Goal: Information Seeking & Learning: Learn about a topic

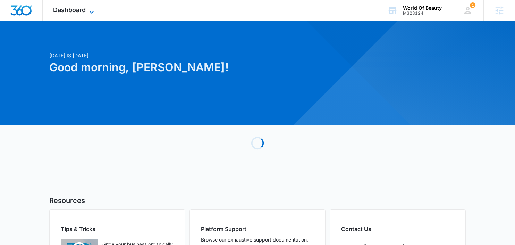
click at [83, 11] on span "Dashboard" at bounding box center [69, 9] width 33 height 7
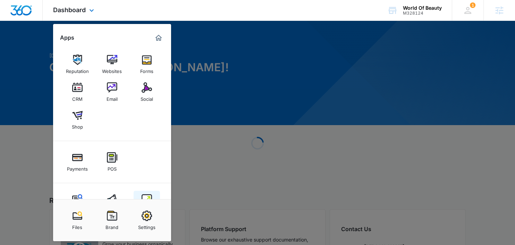
click at [145, 195] on img at bounding box center [147, 199] width 10 height 10
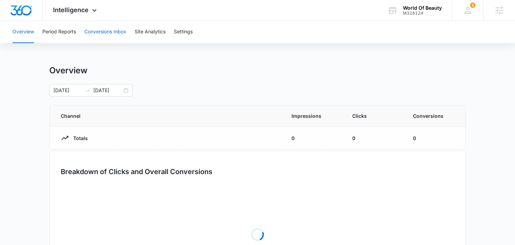
click at [95, 37] on button "Conversions Inbox" at bounding box center [105, 32] width 42 height 22
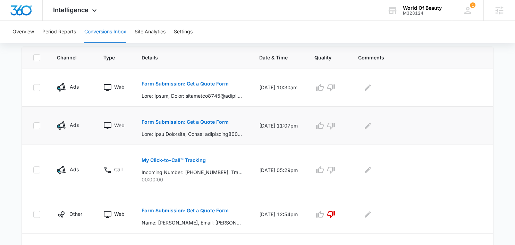
scroll to position [151, 0]
click at [218, 82] on p "Form Submission: Get a Quote Form" at bounding box center [185, 83] width 87 height 5
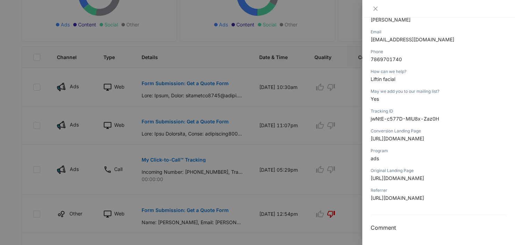
scroll to position [214, 0]
click at [373, 14] on div at bounding box center [438, 9] width 153 height 18
click at [376, 8] on icon "close" at bounding box center [375, 9] width 4 height 4
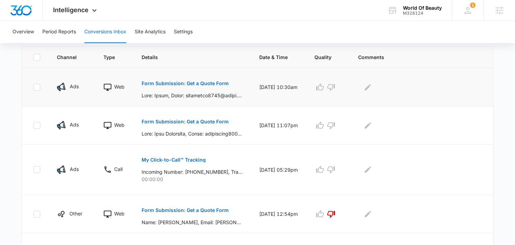
click at [205, 84] on p "Form Submission: Get a Quote Form" at bounding box center [185, 83] width 87 height 5
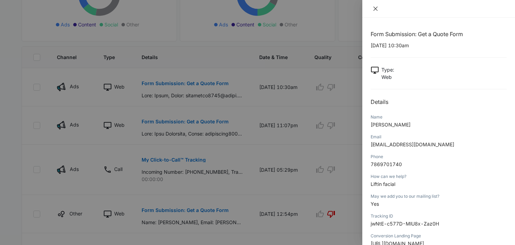
click at [374, 9] on icon "close" at bounding box center [376, 9] width 6 height 6
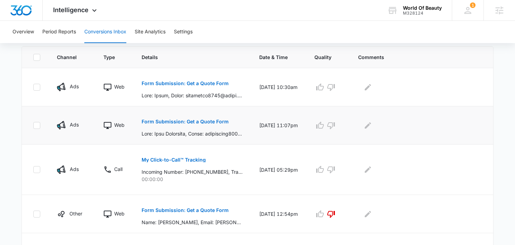
click at [189, 123] on p "Form Submission: Get a Quote Form" at bounding box center [185, 121] width 87 height 5
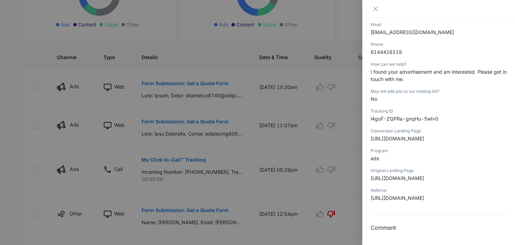
scroll to position [124, 0]
click at [375, 8] on icon "close" at bounding box center [376, 9] width 6 height 6
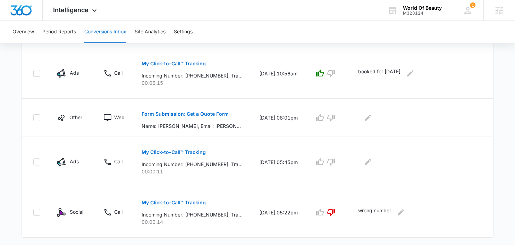
scroll to position [438, 0]
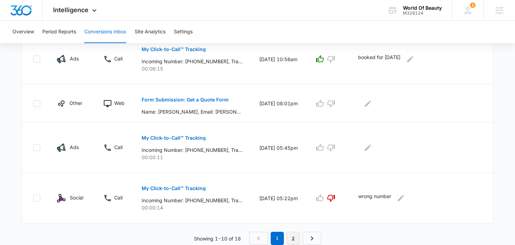
click at [290, 237] on link "2" at bounding box center [293, 237] width 13 height 13
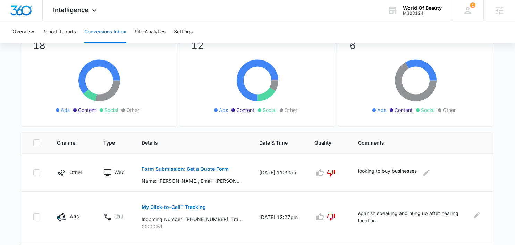
scroll to position [86, 0]
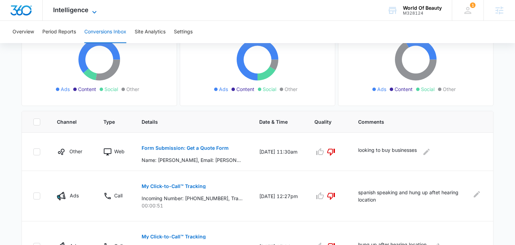
click at [59, 11] on span "Intelligence" at bounding box center [70, 9] width 35 height 7
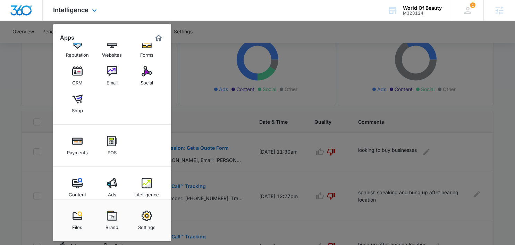
scroll to position [26, 0]
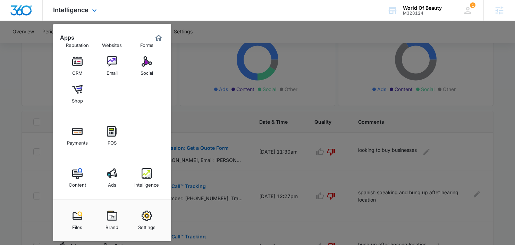
click at [84, 161] on div "Content Ads Intelligence" at bounding box center [112, 178] width 118 height 42
click at [82, 173] on img at bounding box center [77, 173] width 10 height 10
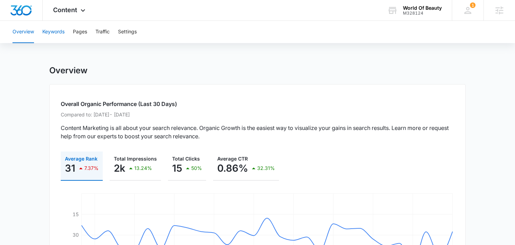
click at [53, 34] on button "Keywords" at bounding box center [53, 32] width 22 height 22
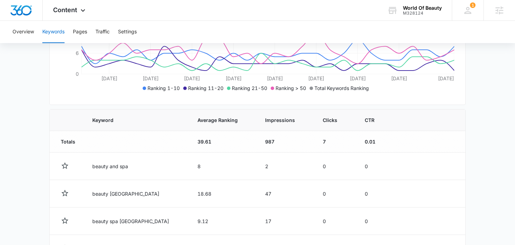
scroll to position [179, 0]
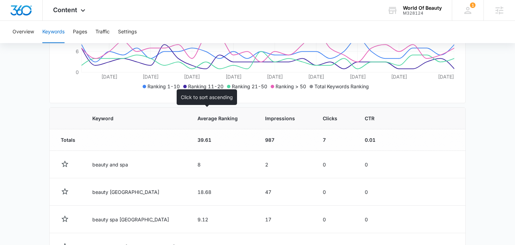
click at [214, 118] on span "Average Ranking" at bounding box center [217, 117] width 41 height 7
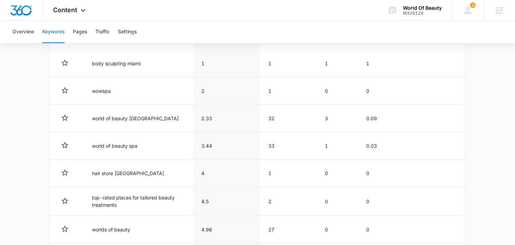
scroll to position [313, 0]
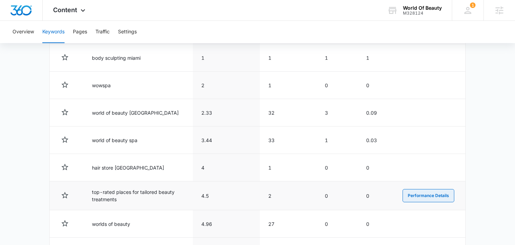
click at [414, 197] on button "Performance Details" at bounding box center [428, 195] width 52 height 13
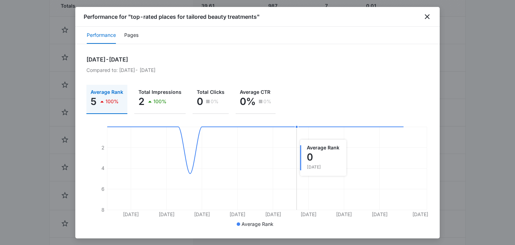
scroll to position [2, 0]
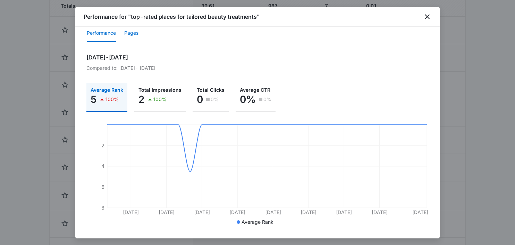
click at [129, 34] on button "Pages" at bounding box center [131, 33] width 14 height 17
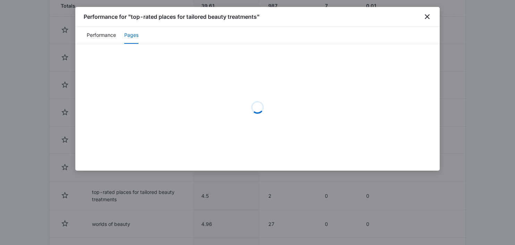
scroll to position [0, 0]
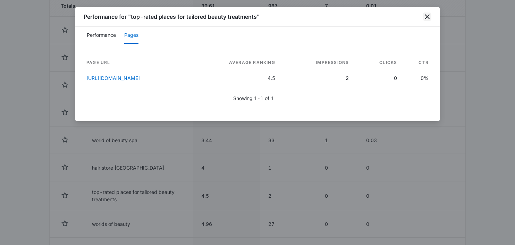
click at [427, 13] on icon "close" at bounding box center [427, 16] width 8 height 8
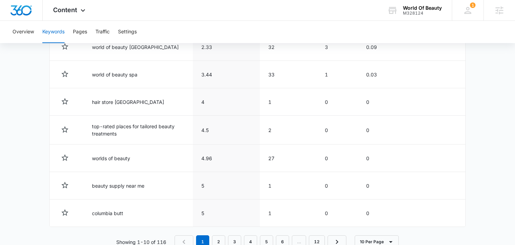
scroll to position [398, 0]
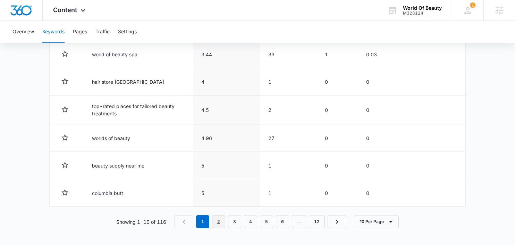
click at [220, 221] on link "2" at bounding box center [218, 221] width 13 height 13
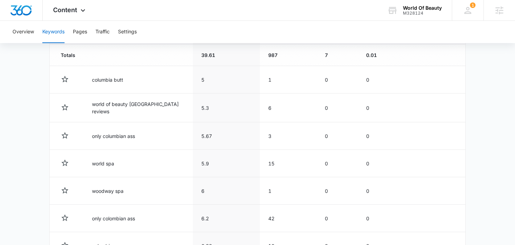
scroll to position [397, 0]
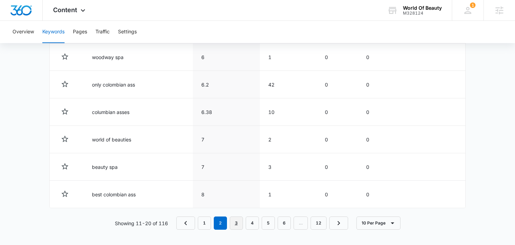
click at [239, 222] on link "3" at bounding box center [236, 222] width 13 height 13
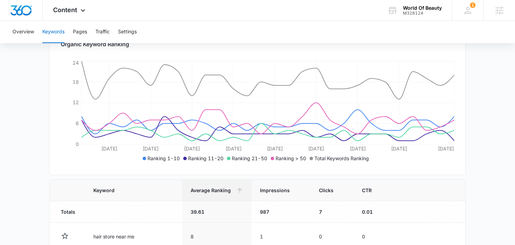
scroll to position [105, 0]
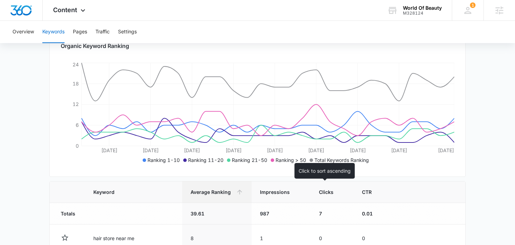
click at [324, 193] on span "Clicks" at bounding box center [327, 191] width 16 height 7
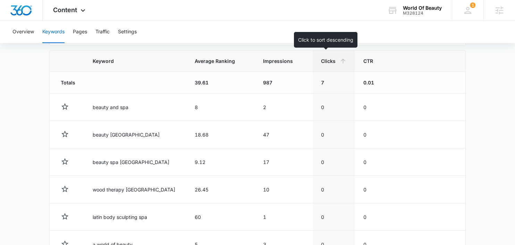
click at [339, 63] on icon at bounding box center [342, 60] width 7 height 7
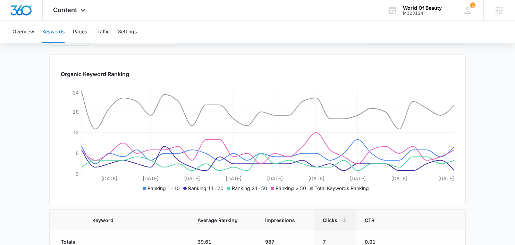
scroll to position [0, 0]
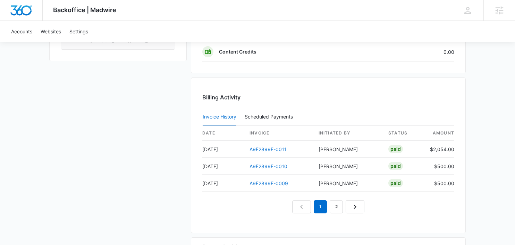
scroll to position [724, 0]
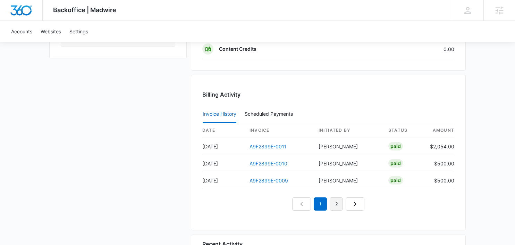
click at [333, 206] on link "2" at bounding box center [336, 203] width 13 height 13
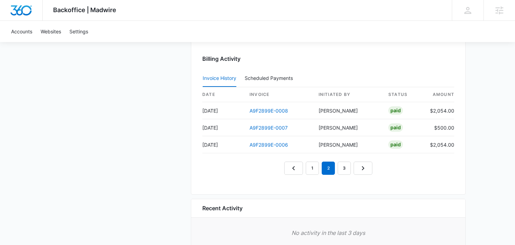
scroll to position [776, 0]
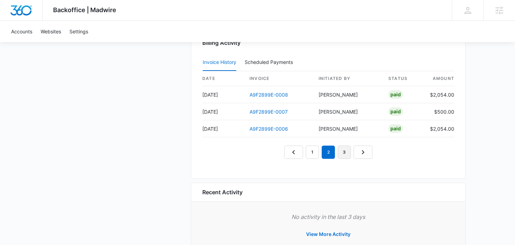
click at [341, 154] on link "3" at bounding box center [344, 151] width 13 height 13
click at [353, 152] on link "4" at bounding box center [352, 151] width 13 height 13
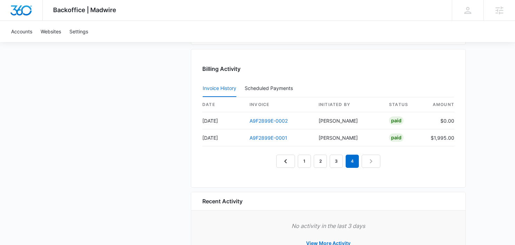
scroll to position [749, 0]
